Goal: Check status: Check status

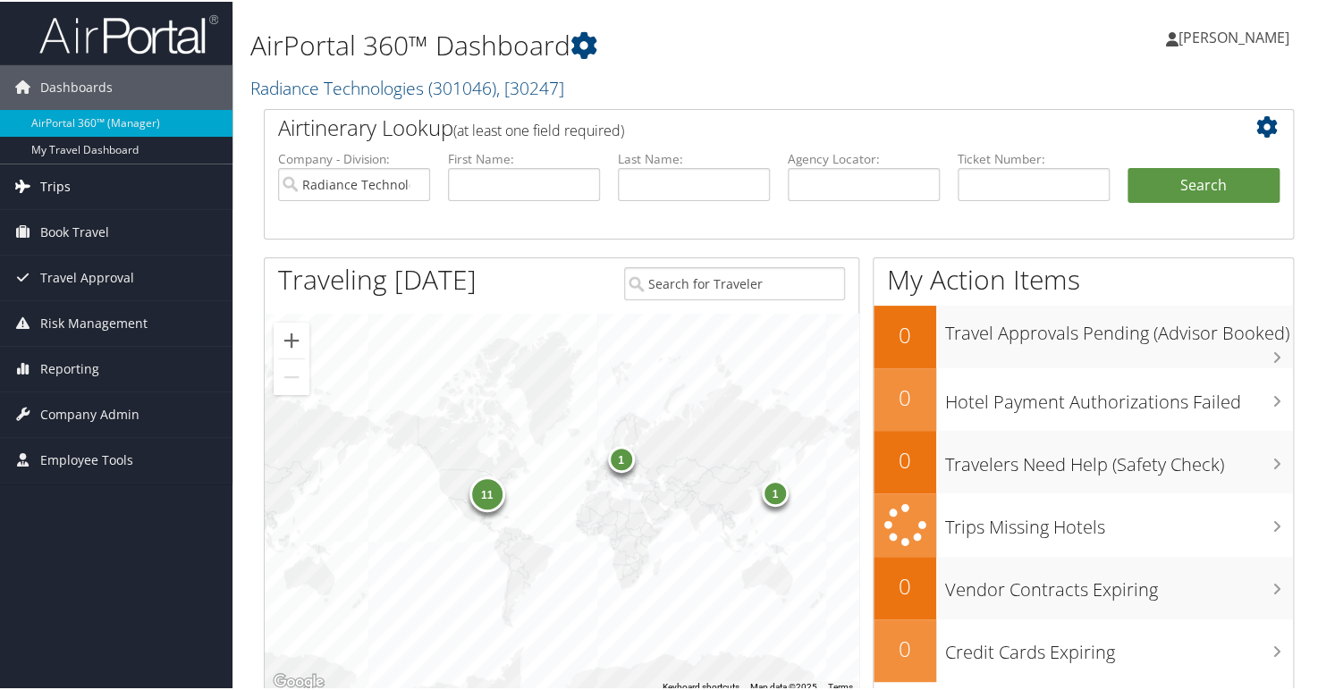
click at [45, 190] on span "Trips" at bounding box center [55, 185] width 30 height 45
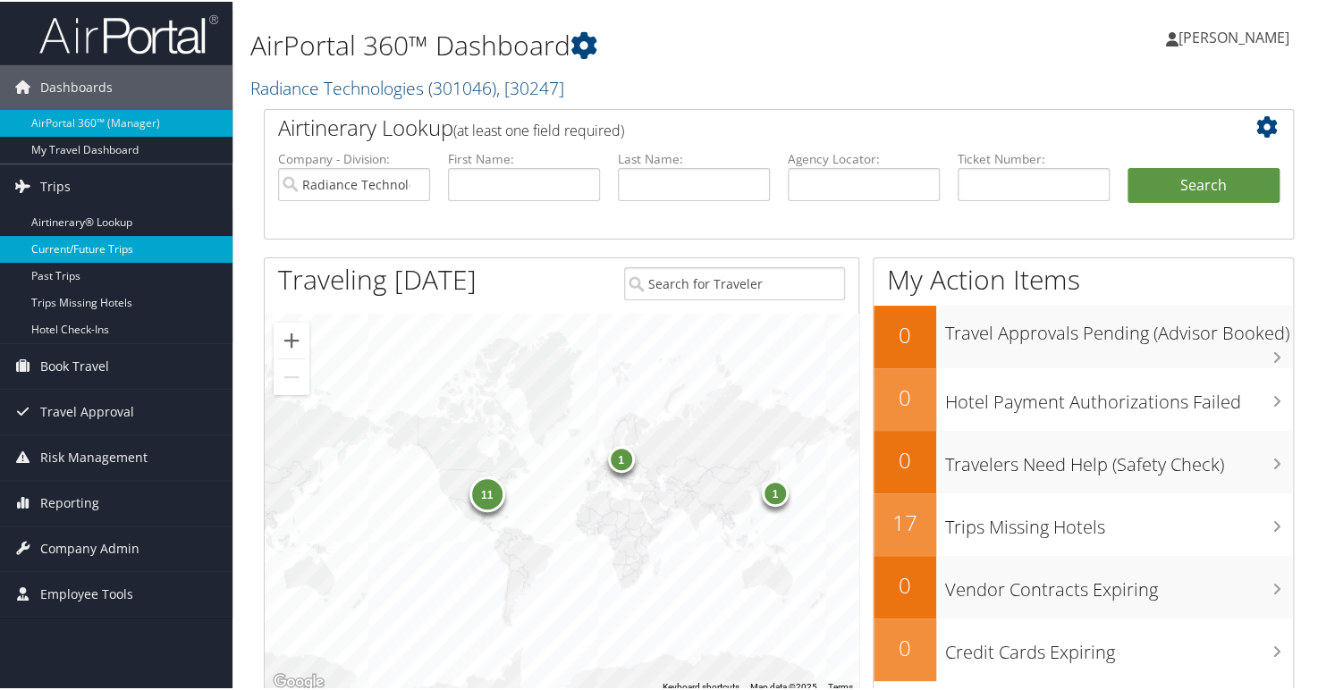
click at [101, 247] on link "Current/Future Trips" at bounding box center [116, 247] width 233 height 27
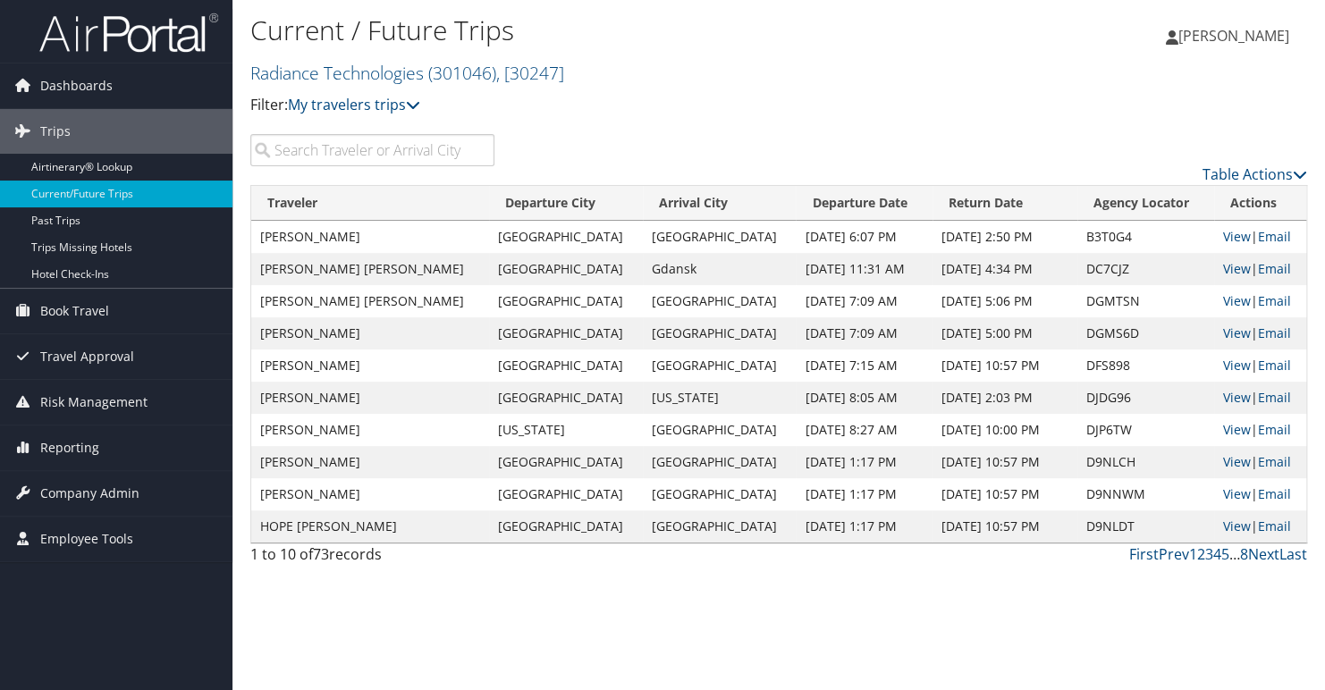
click at [436, 148] on input "search" at bounding box center [372, 150] width 244 height 32
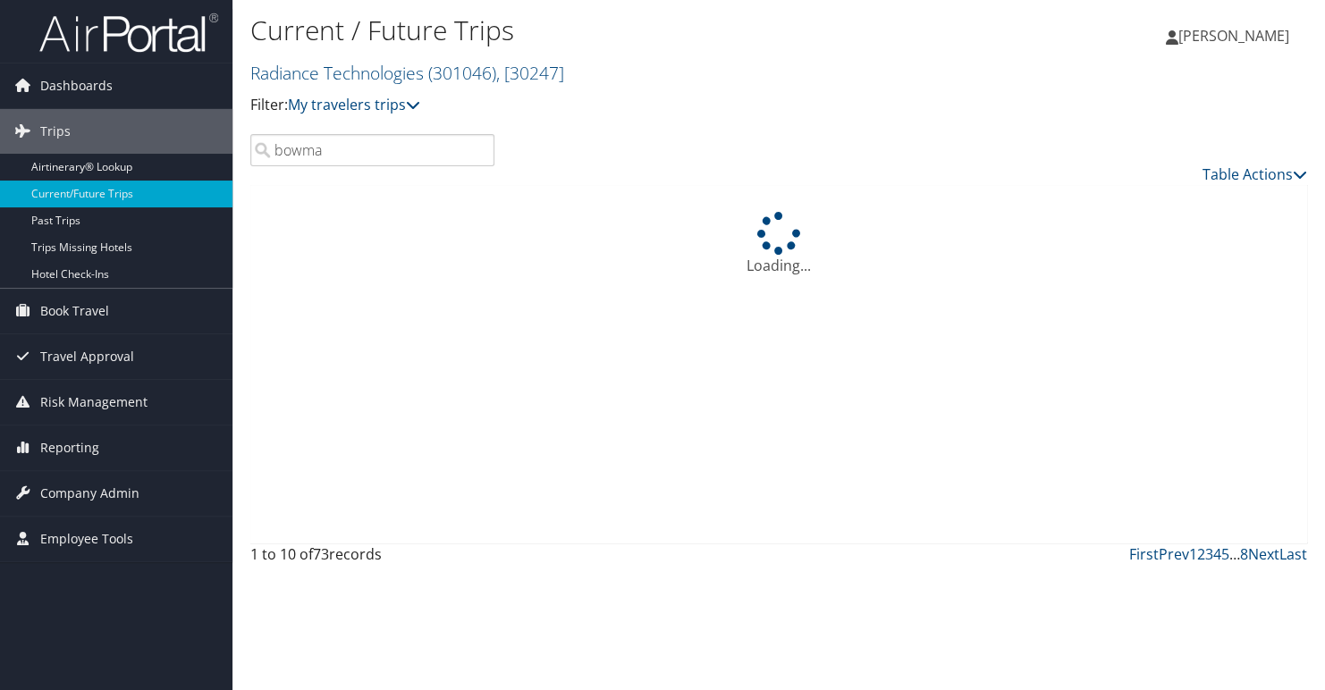
type input "[PERSON_NAME]"
